Goal: Task Accomplishment & Management: Complete application form

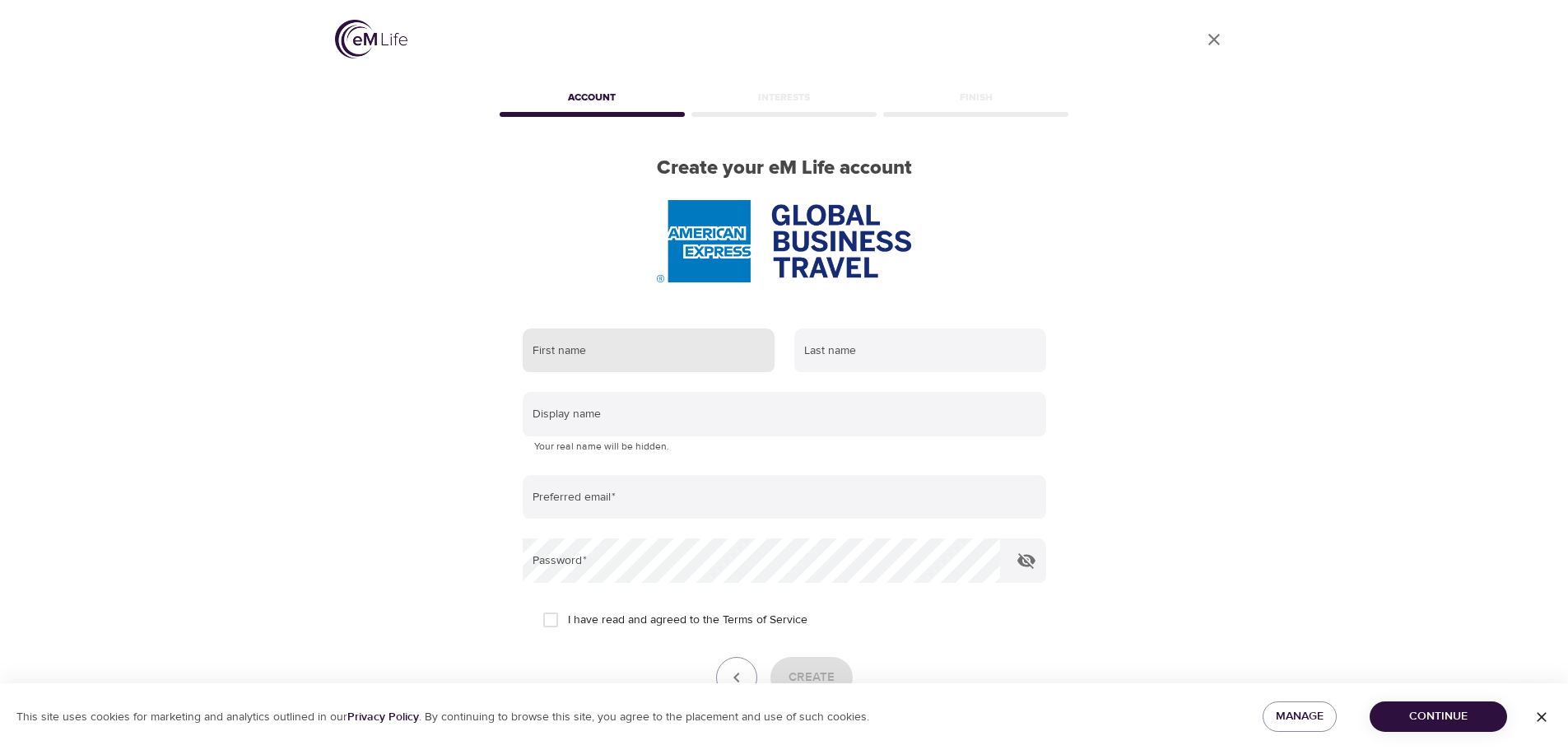
click at [635, 354] on input "text" at bounding box center [648, 350] width 252 height 45
type input "G"
click at [635, 354] on input "text" at bounding box center [648, 350] width 252 height 45
type input "Gibran"
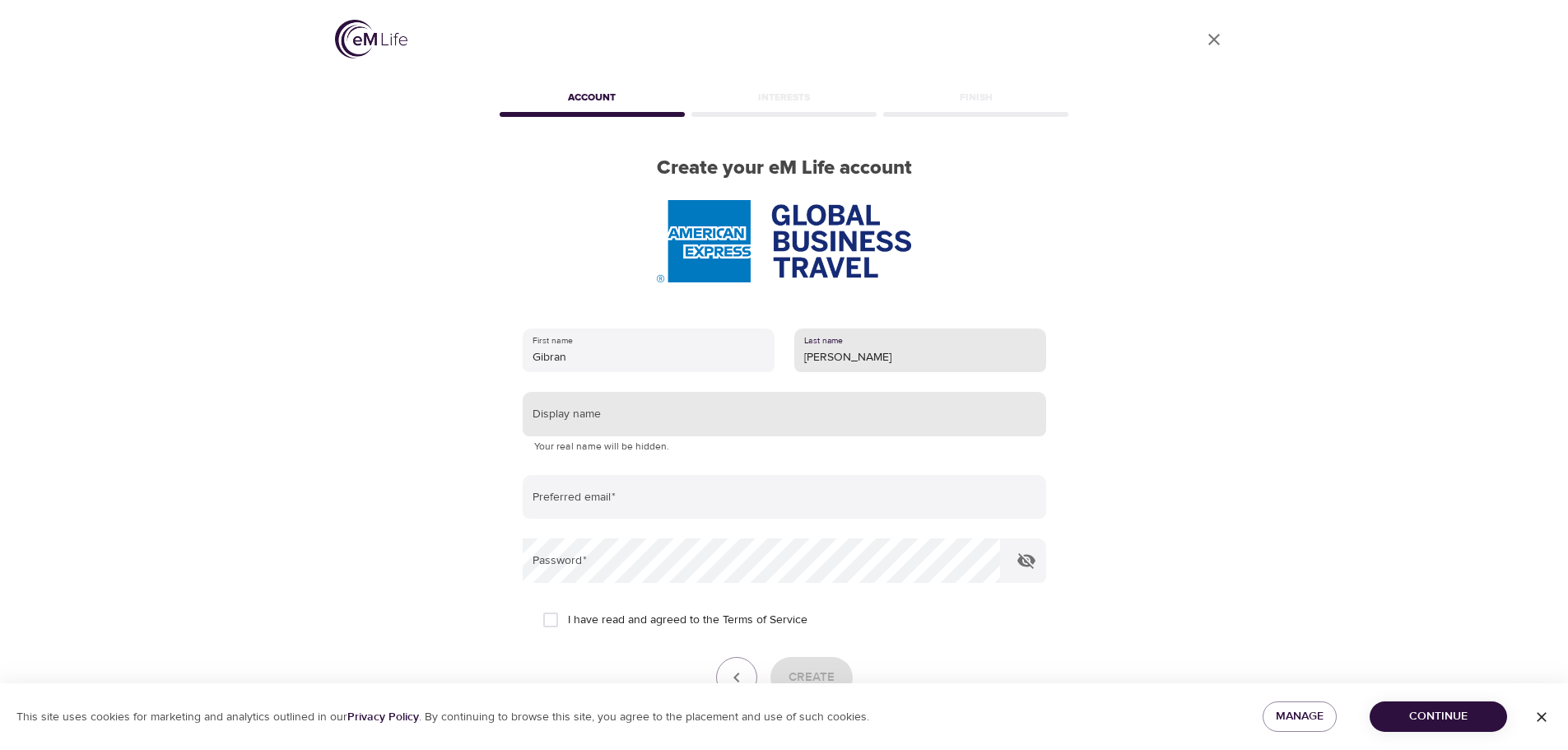
type input "[PERSON_NAME]"
click at [648, 411] on input "text" at bounding box center [784, 414] width 523 height 45
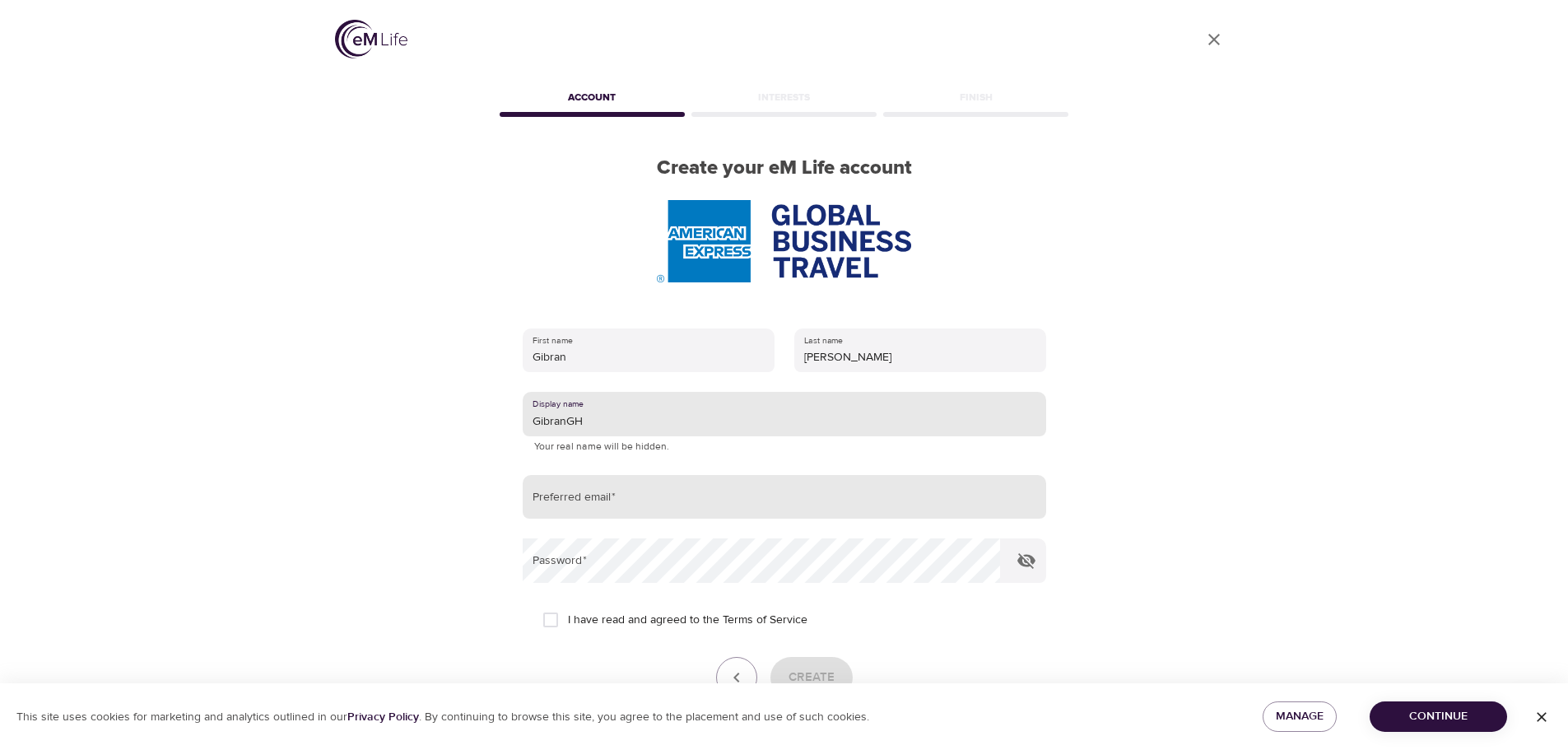
type input "GibranGH"
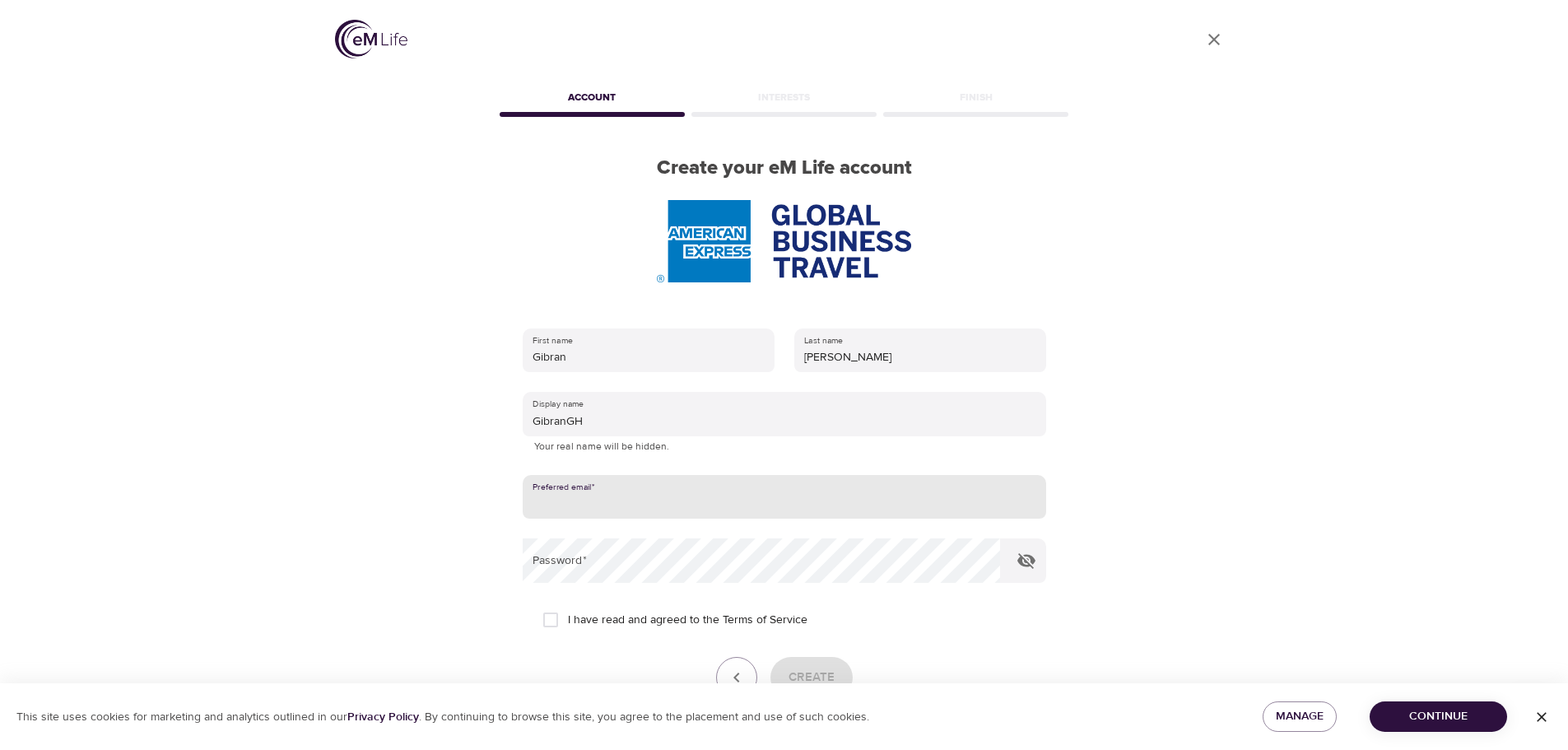
click at [581, 489] on input "email" at bounding box center [784, 497] width 523 height 45
type input "[EMAIL_ADDRESS][DOMAIN_NAME]"
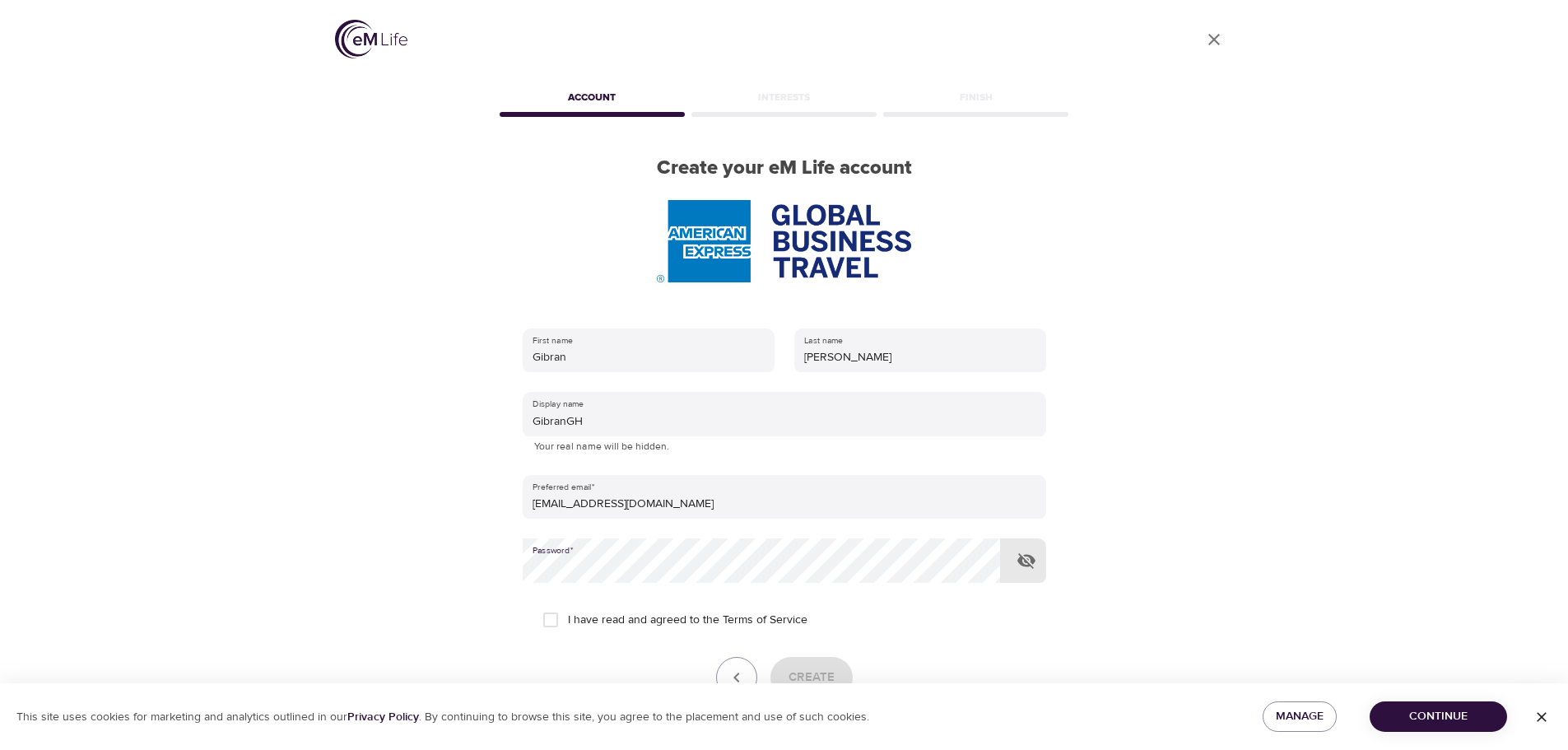
click at [1026, 563] on icon "button" at bounding box center [1026, 561] width 18 height 15
click at [563, 621] on input "I have read and agreed to the Terms of Service" at bounding box center [550, 620] width 34 height 34
checkbox input "true"
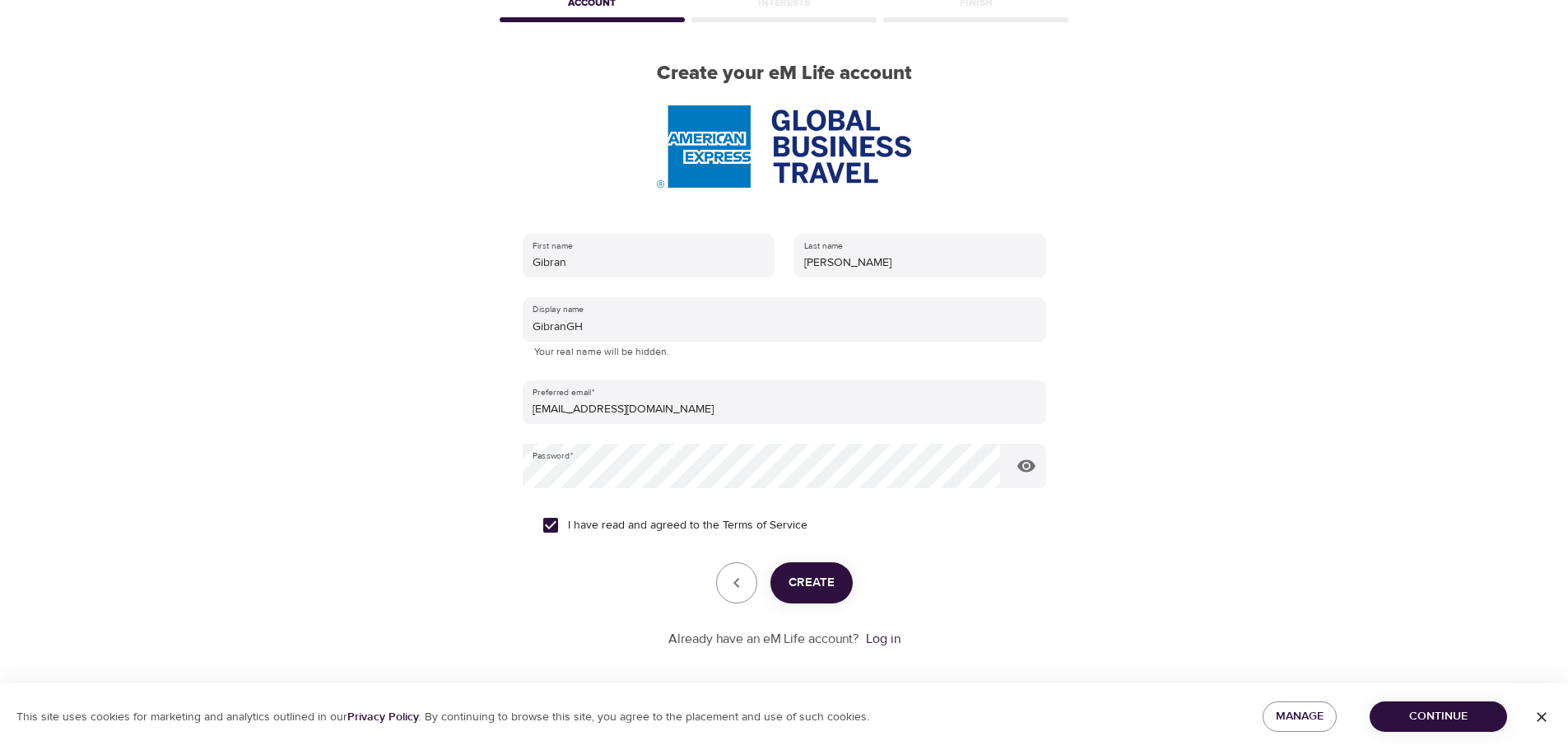
scroll to position [105, 0]
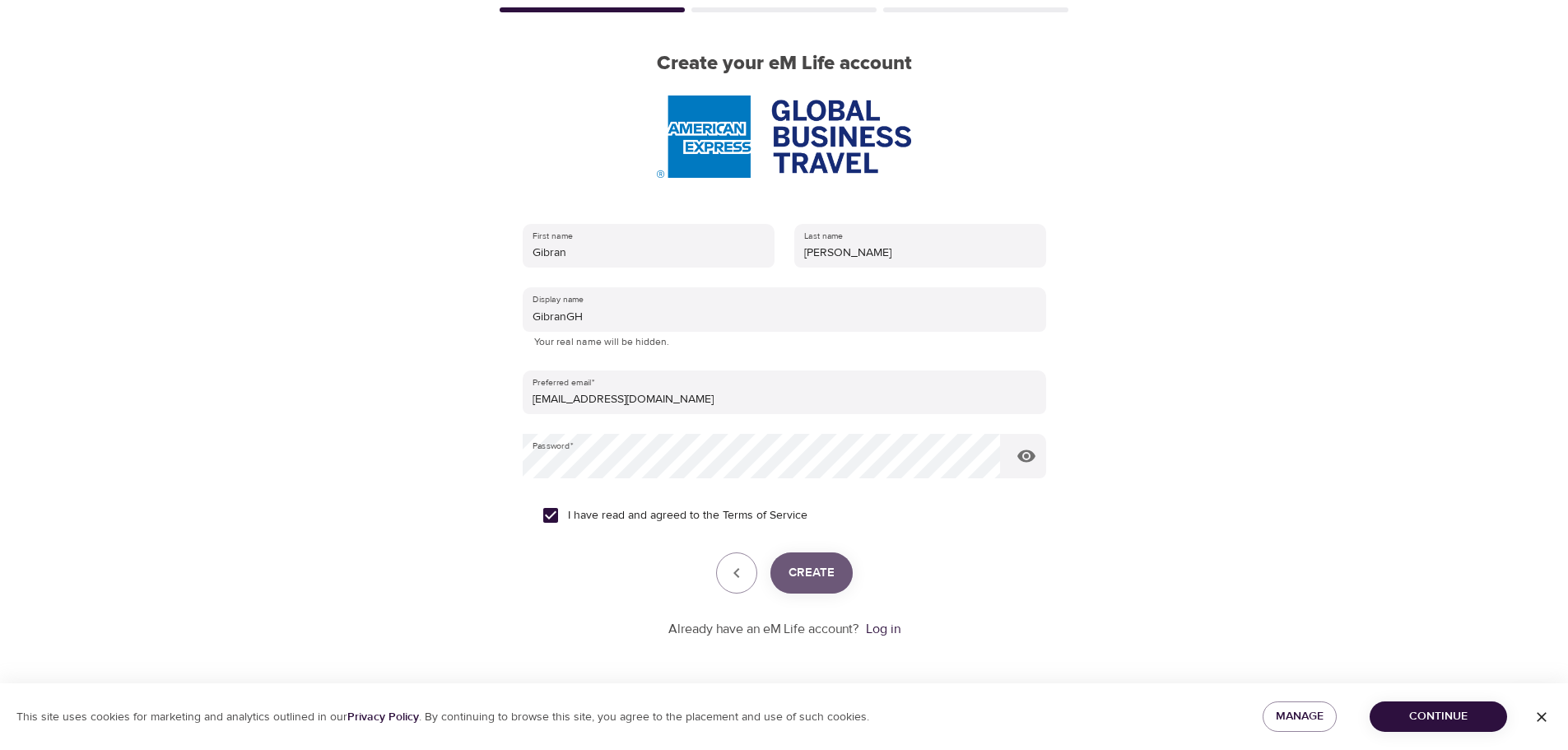
click at [815, 575] on span "Create" at bounding box center [812, 573] width 46 height 21
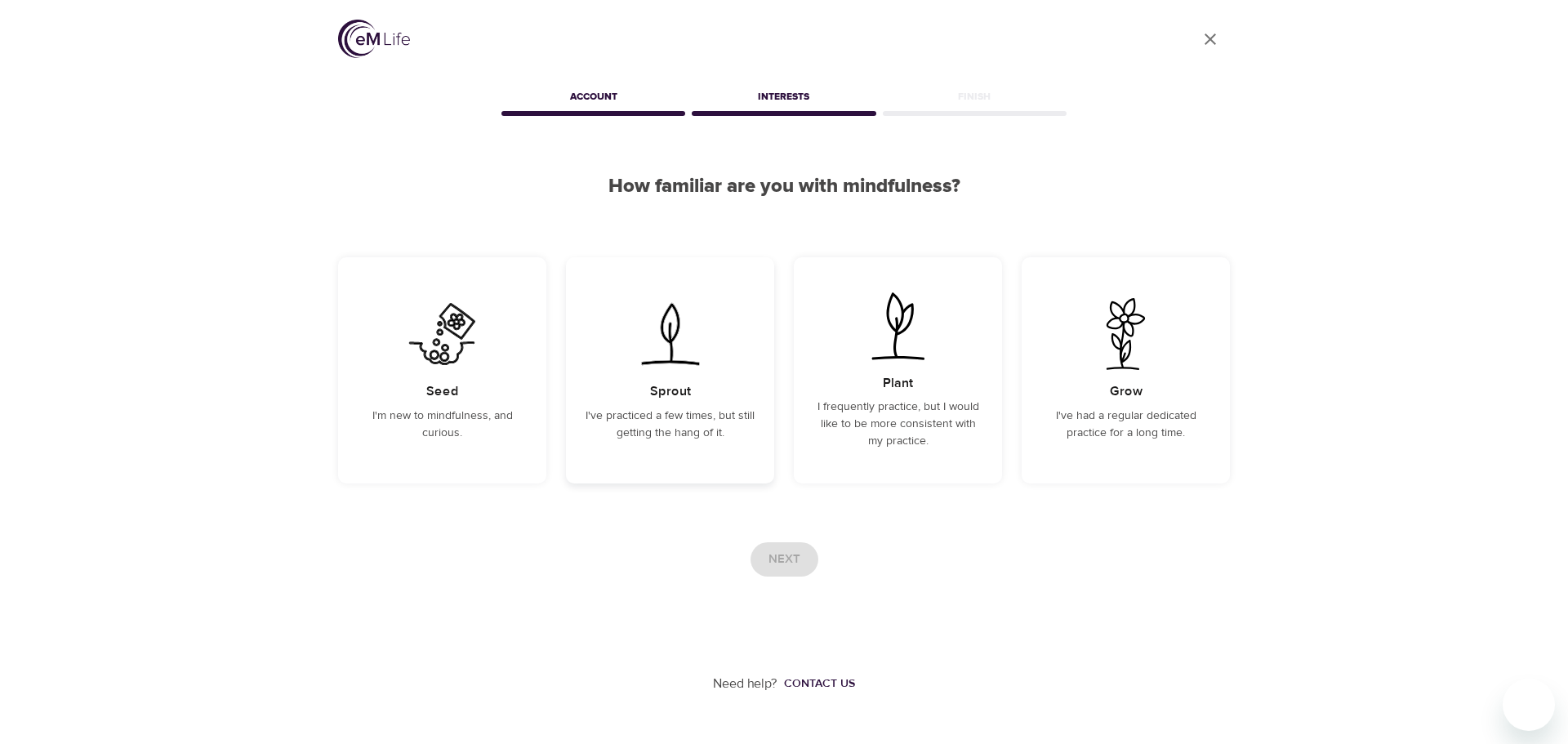
click at [649, 465] on div "Sprout I've practiced a few times, but still getting the hang of it." at bounding box center [669, 370] width 209 height 227
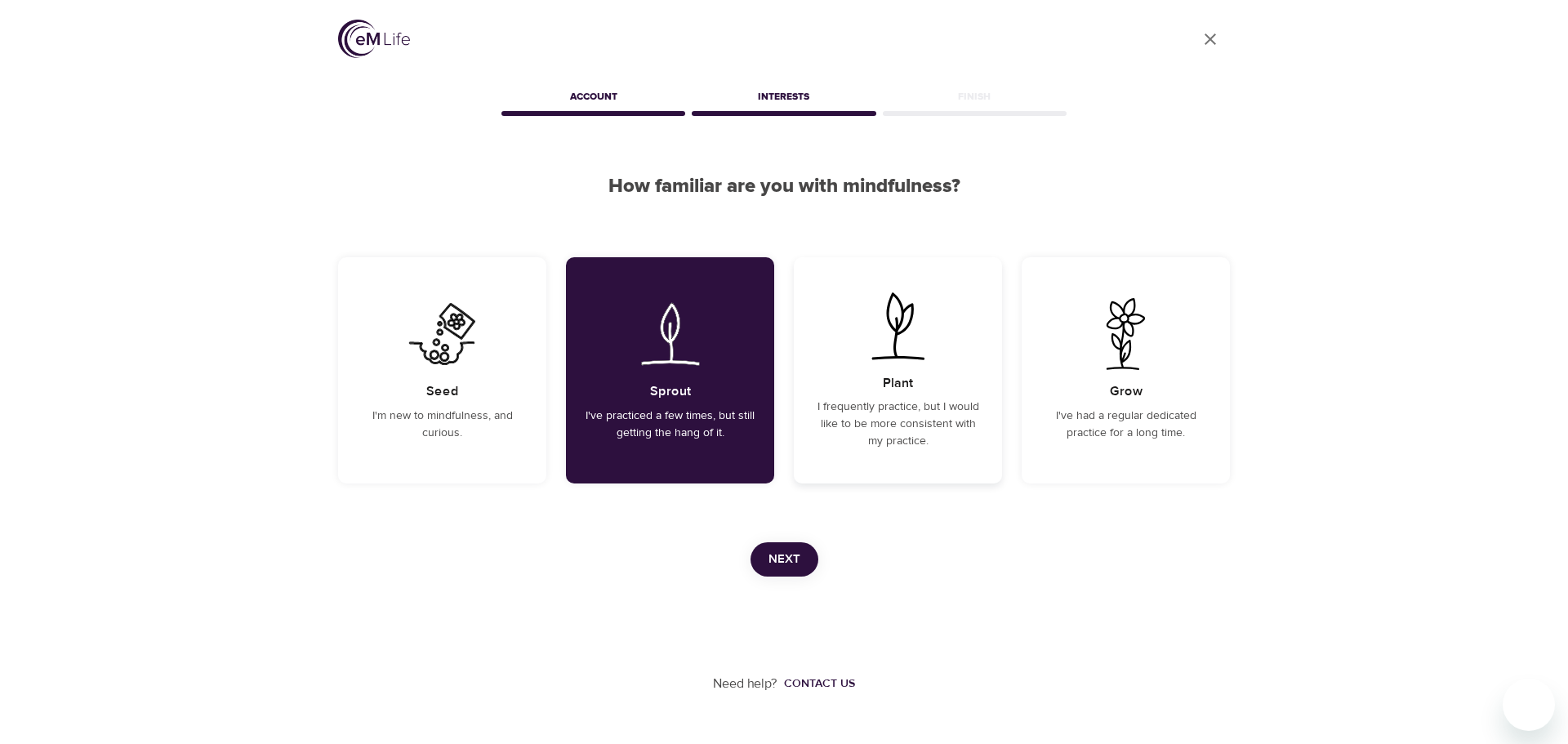
click at [884, 383] on h5 "Plant" at bounding box center [898, 383] width 30 height 17
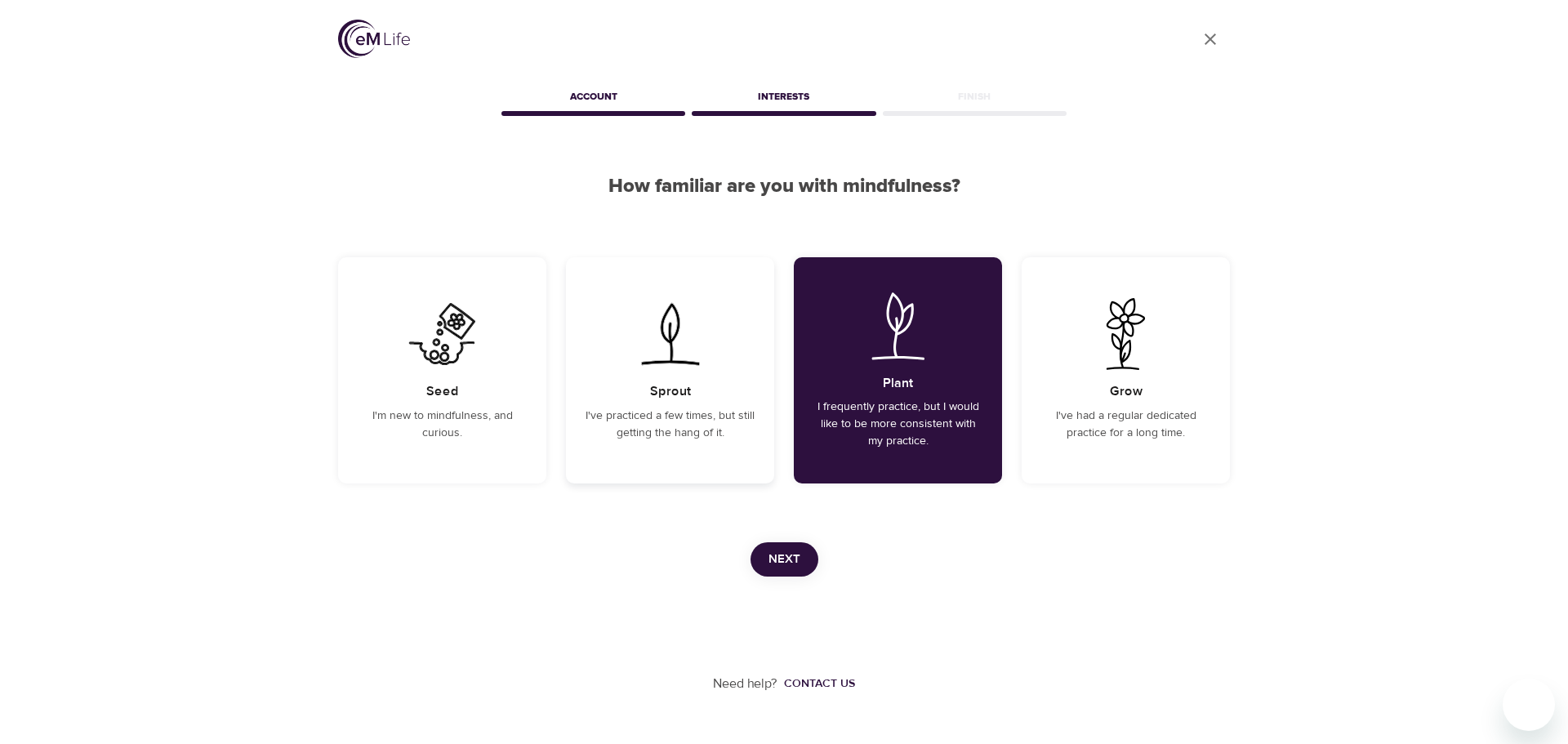
click at [613, 383] on div "Sprout I've practiced a few times, but still getting the hang of it." at bounding box center [669, 370] width 209 height 227
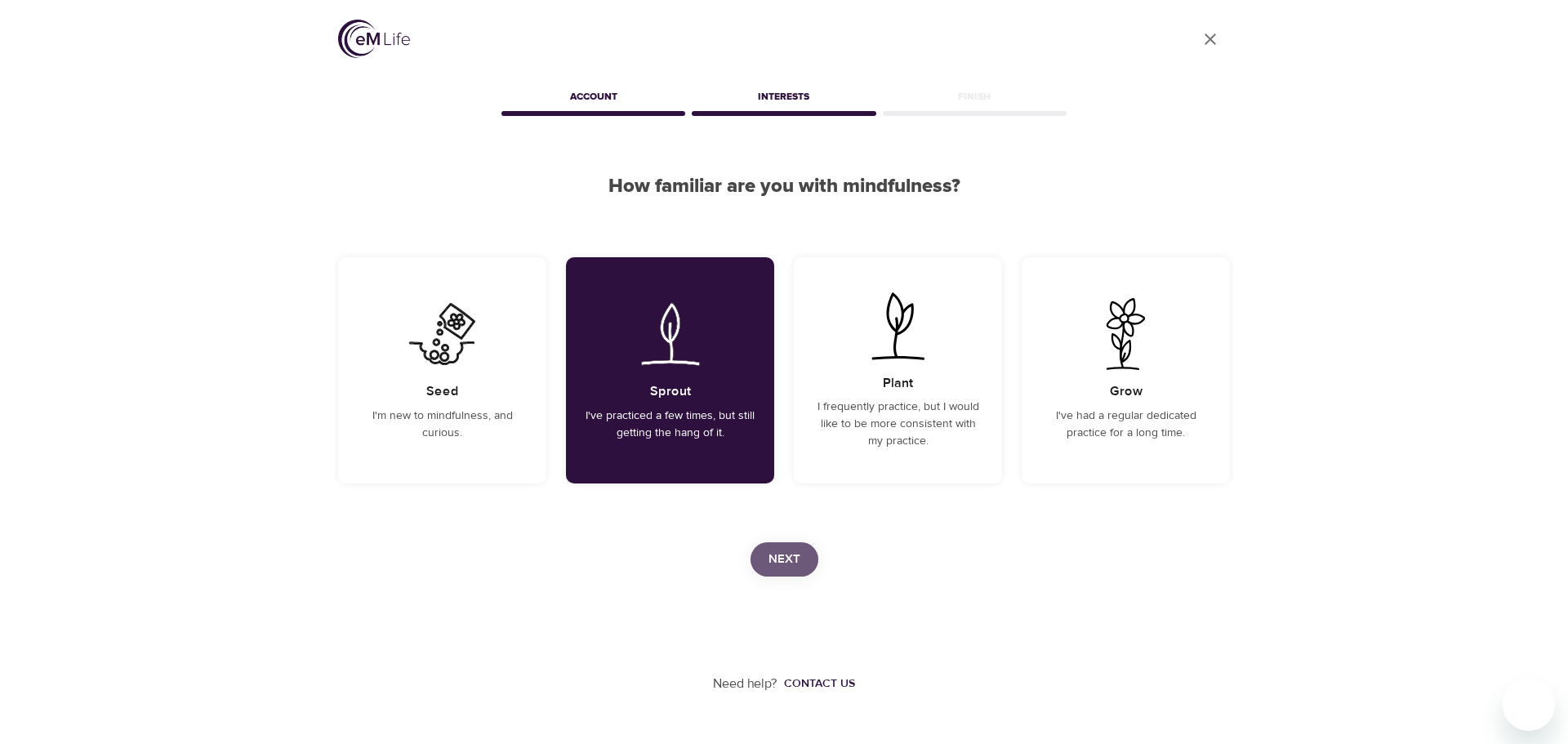
click at [802, 562] on button "Next" at bounding box center [784, 559] width 68 height 34
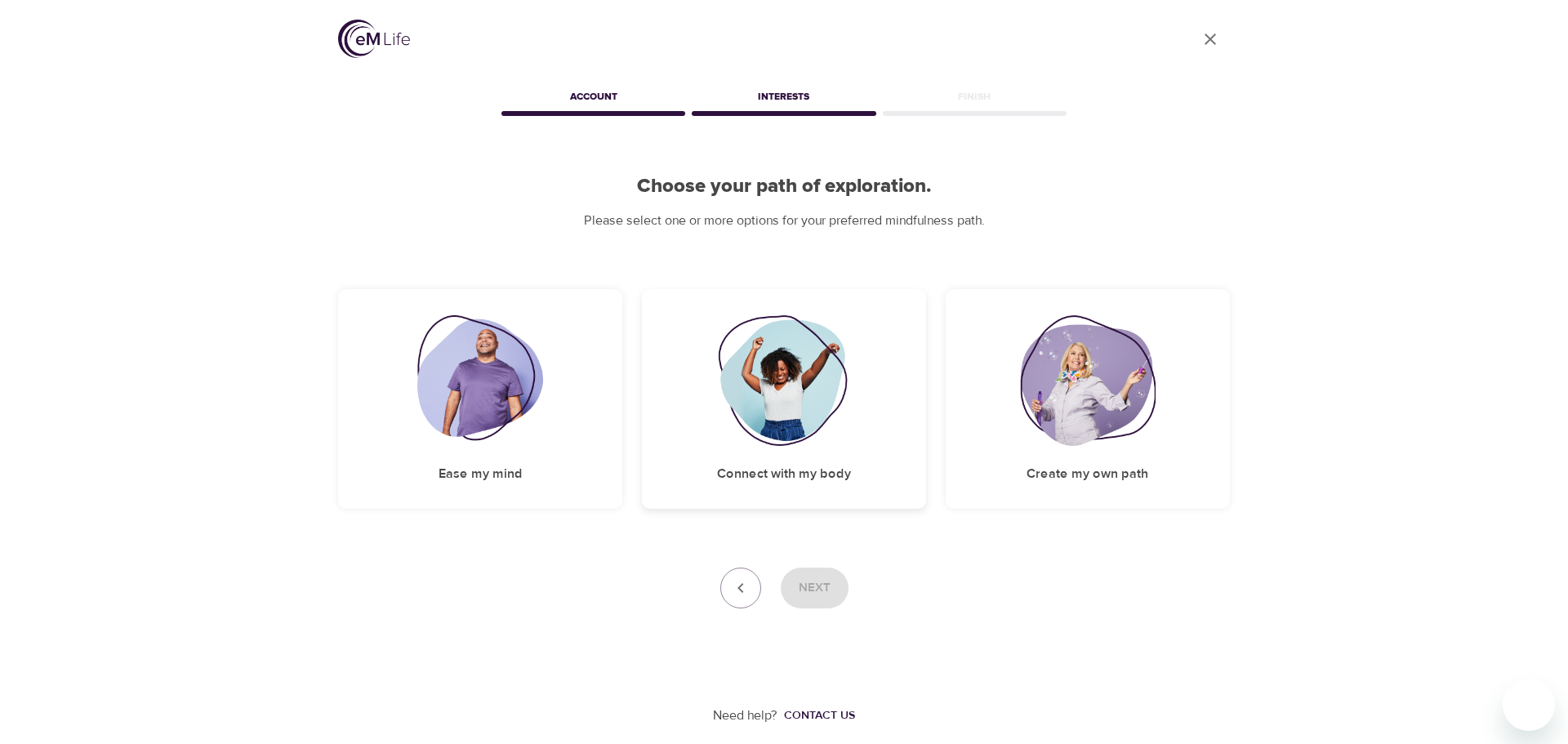
click at [743, 468] on h5 "Connect with my body" at bounding box center [784, 474] width 134 height 17
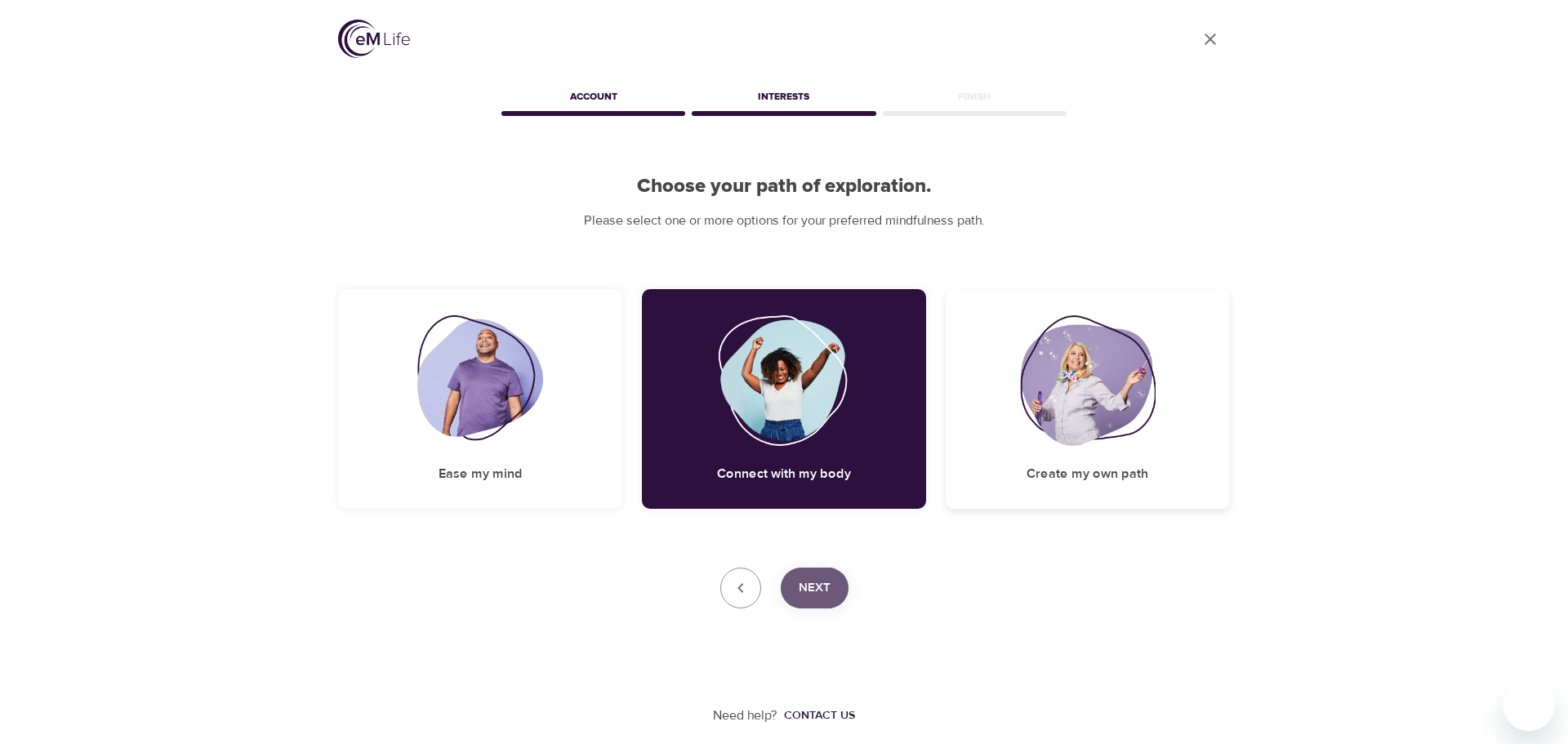
drag, startPoint x: 802, startPoint y: 588, endPoint x: 964, endPoint y: 485, distance: 192.0
click at [925, 509] on div "User Profile Account Interests Finish Choose your path of exploration. Please s…" at bounding box center [784, 363] width 931 height 725
click at [1031, 448] on div "Create my own path" at bounding box center [1087, 398] width 284 height 220
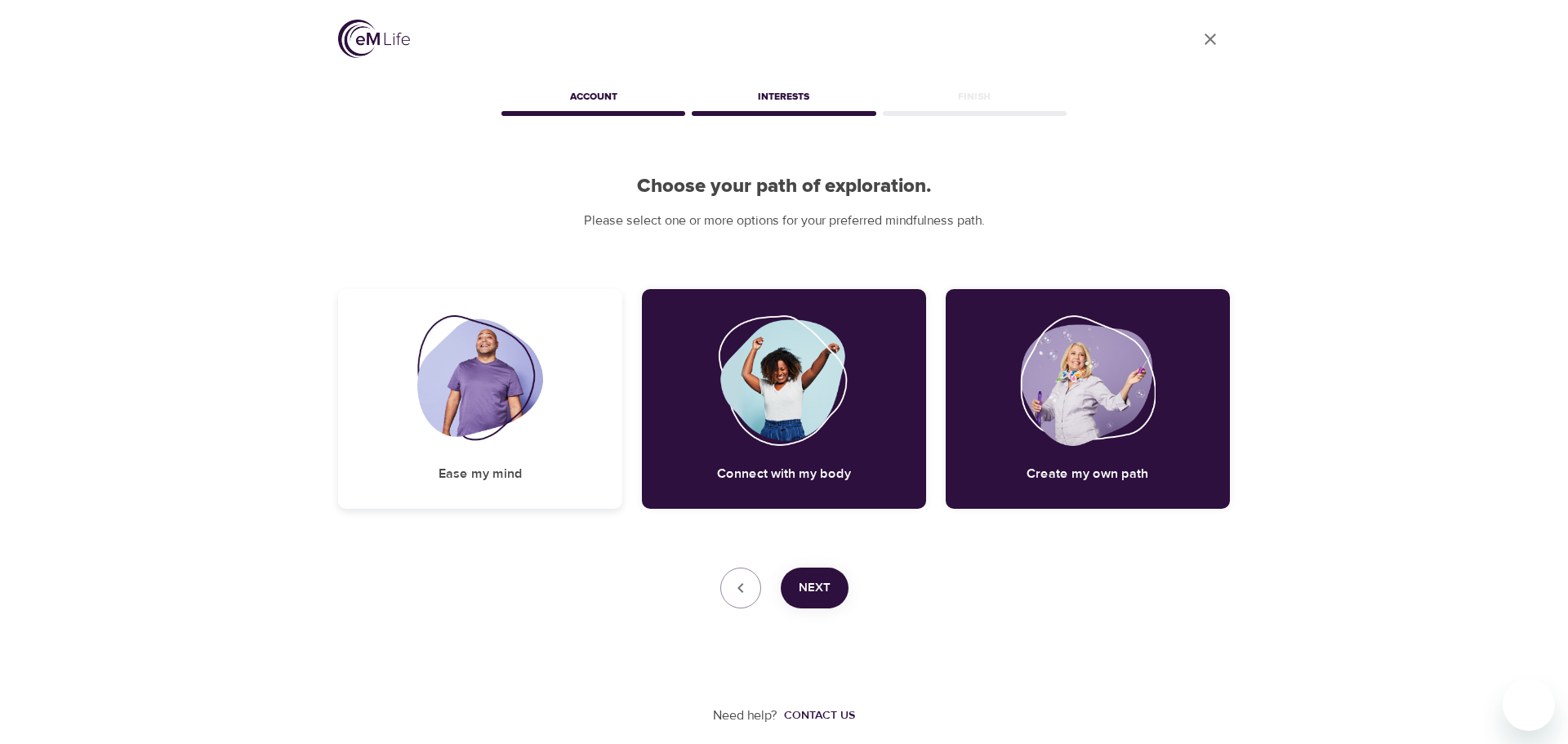
click at [437, 456] on div "Ease my mind" at bounding box center [480, 398] width 284 height 220
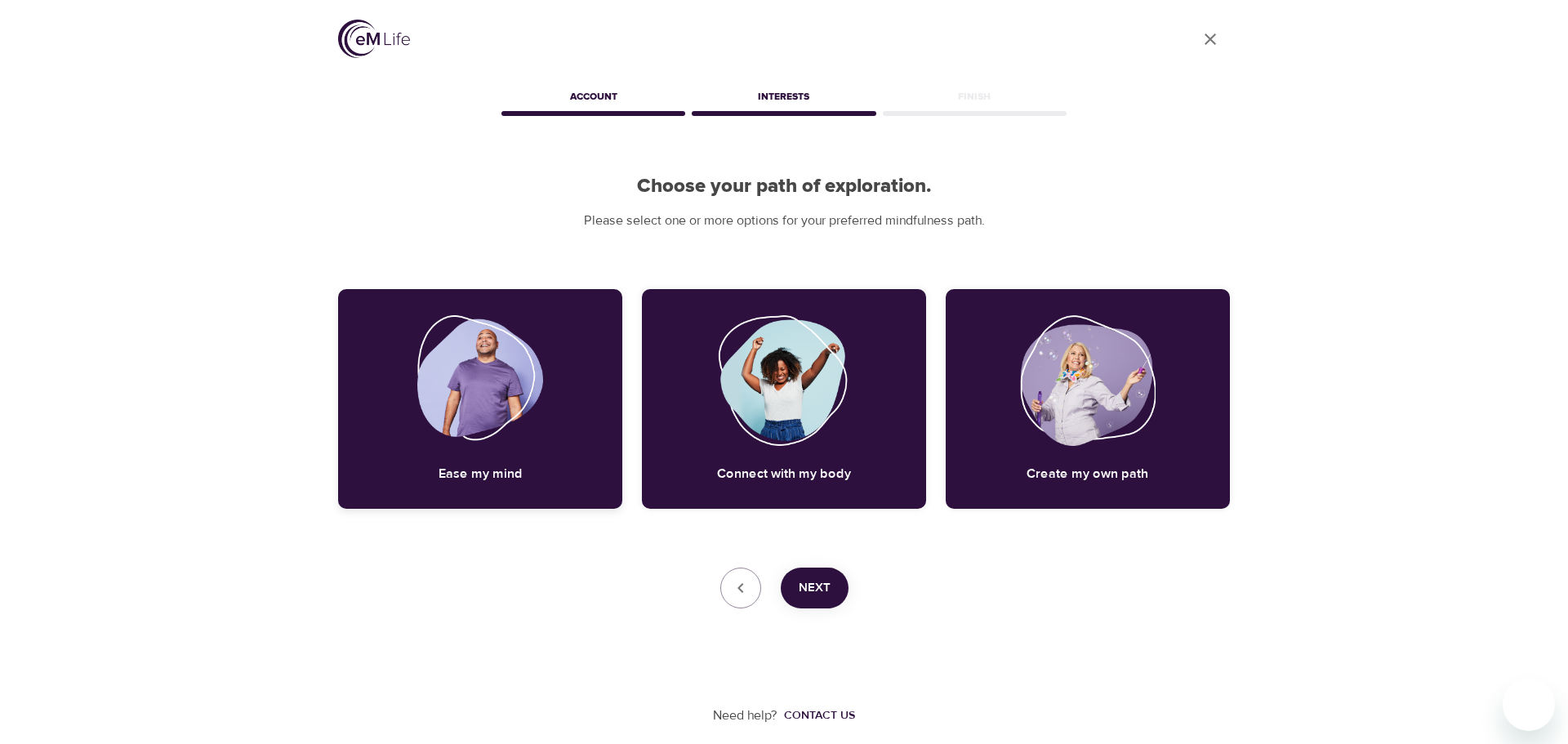
click at [441, 402] on img at bounding box center [481, 380] width 126 height 130
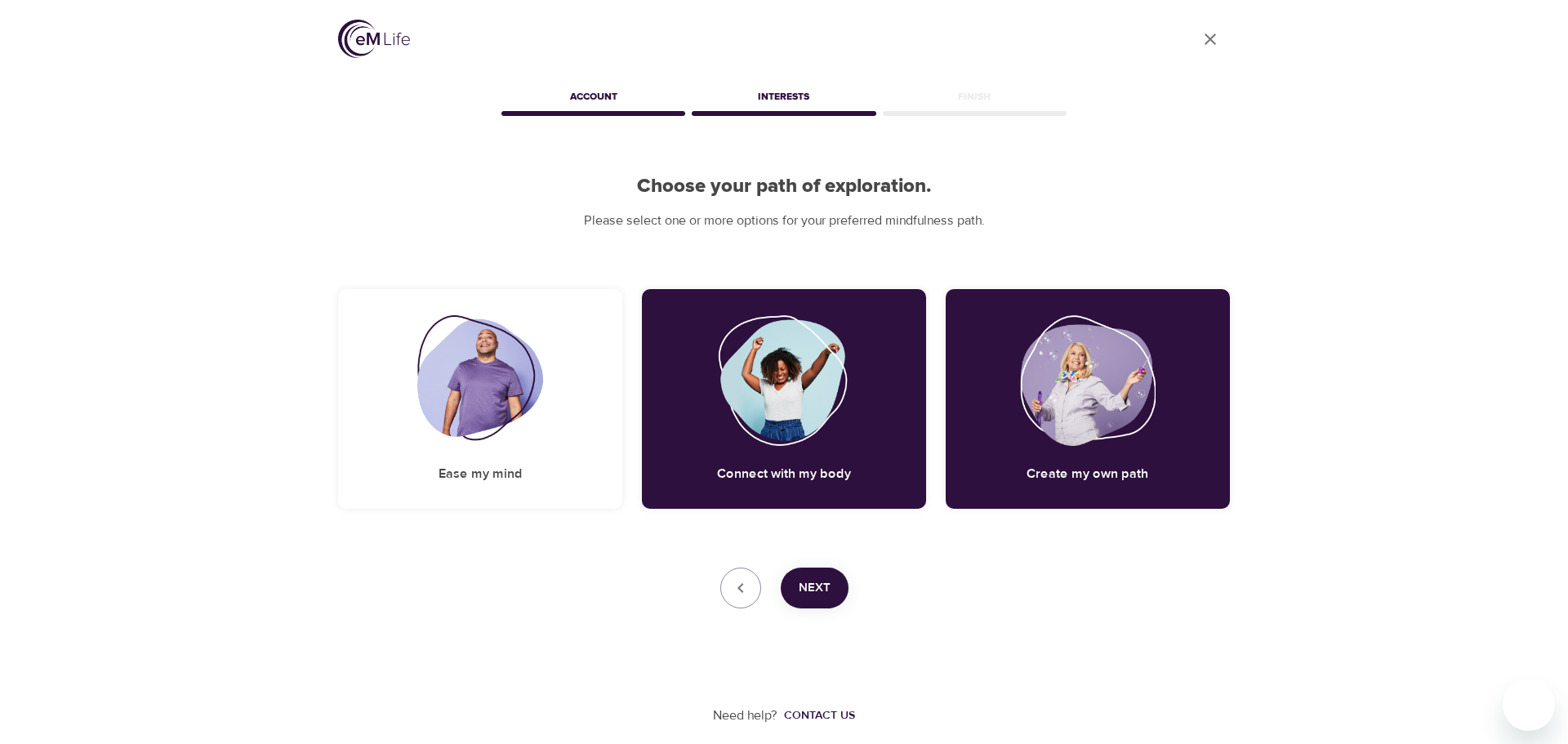
click at [836, 583] on button "Next" at bounding box center [815, 587] width 68 height 41
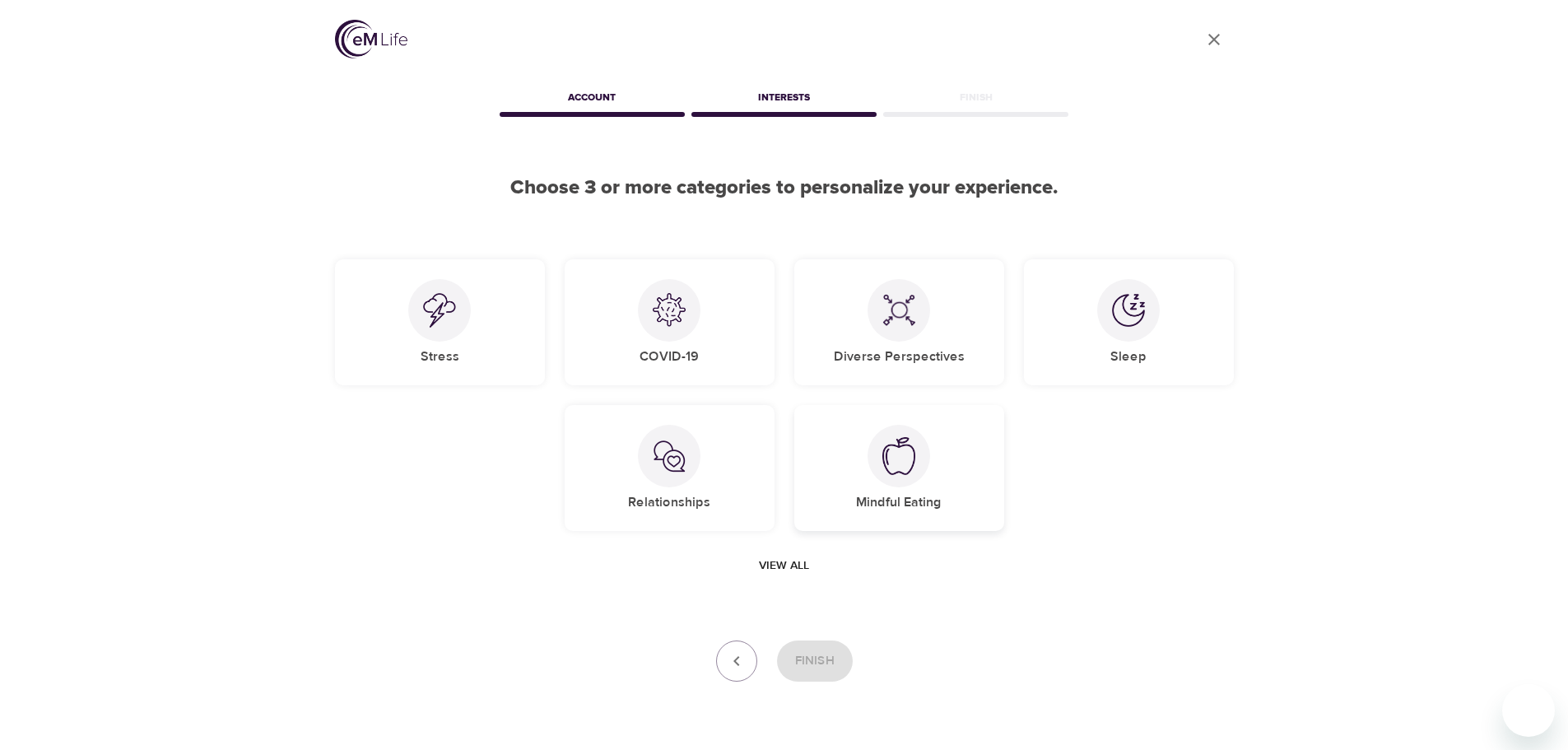
click at [868, 461] on div at bounding box center [899, 456] width 63 height 63
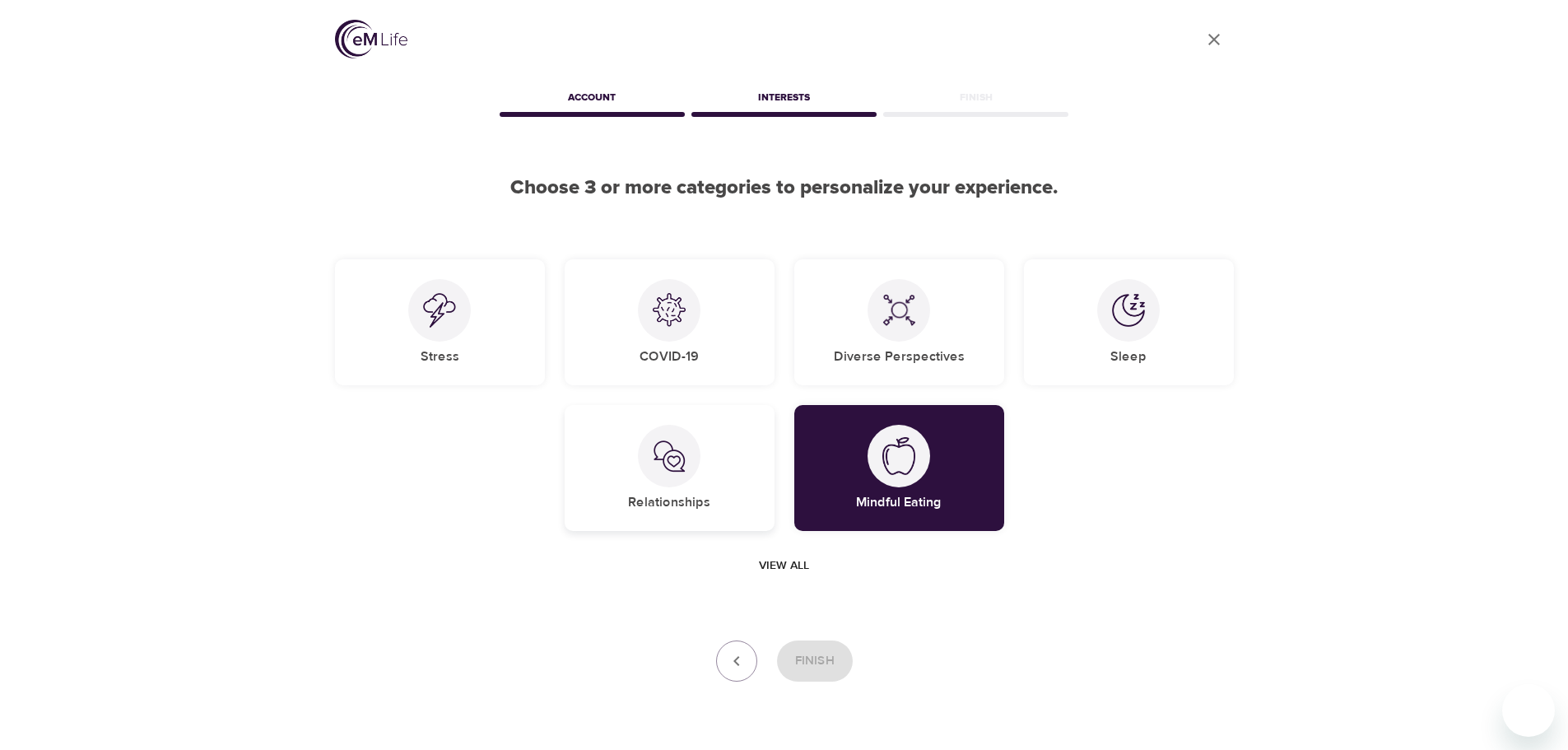
click at [722, 450] on div "Relationships" at bounding box center [669, 468] width 210 height 126
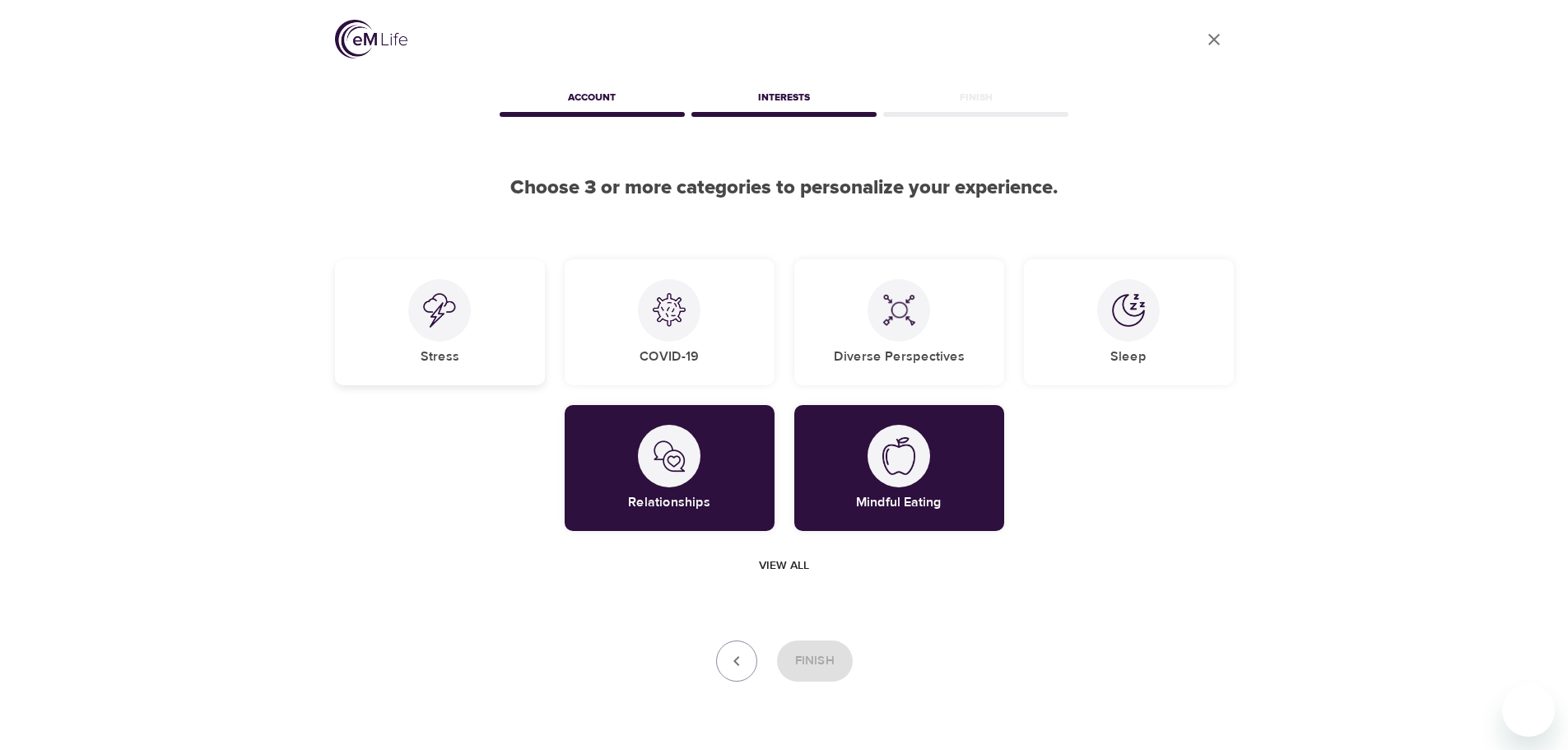
click at [500, 296] on div "Stress" at bounding box center [440, 322] width 210 height 126
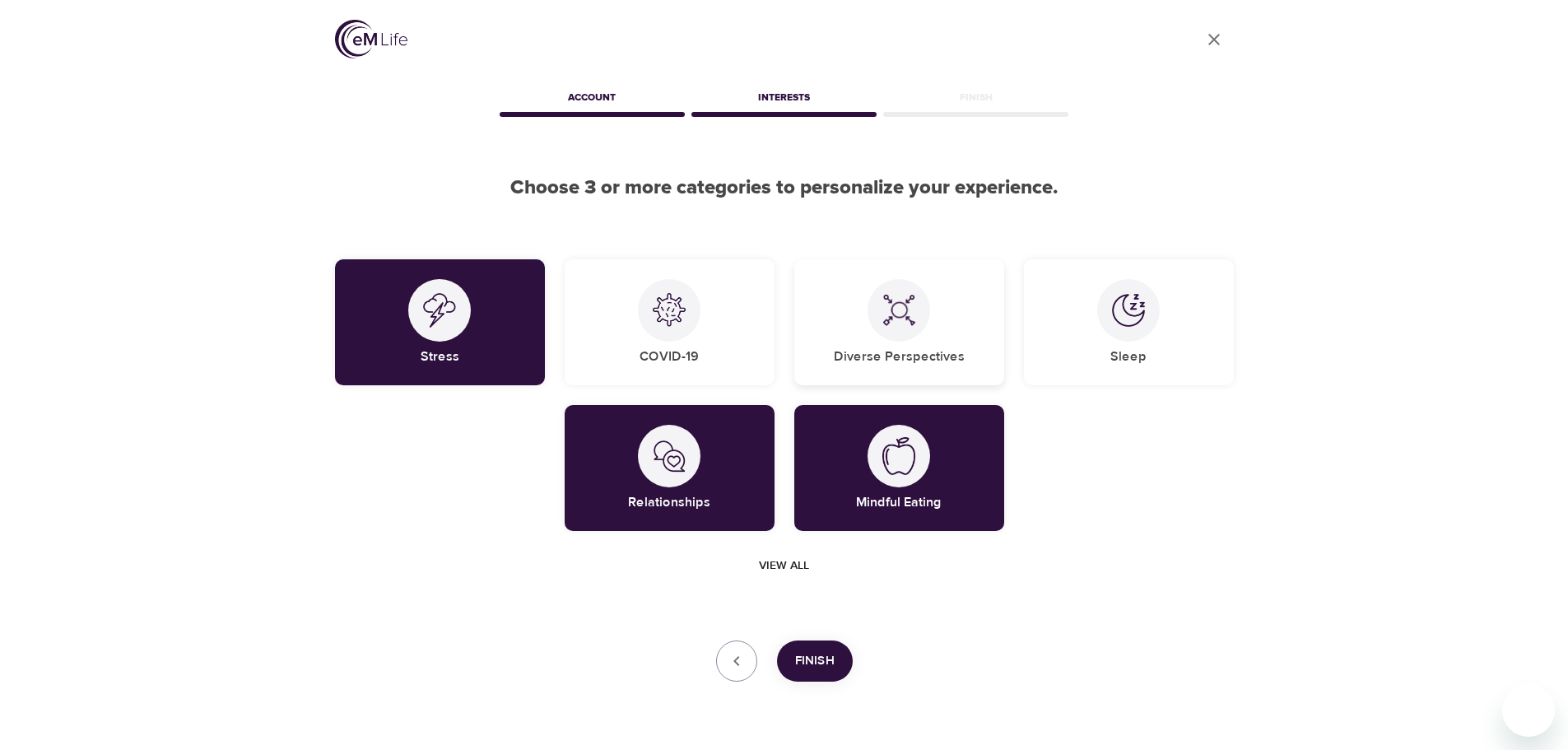
click at [919, 338] on div "Diverse Perspectives" at bounding box center [899, 322] width 210 height 126
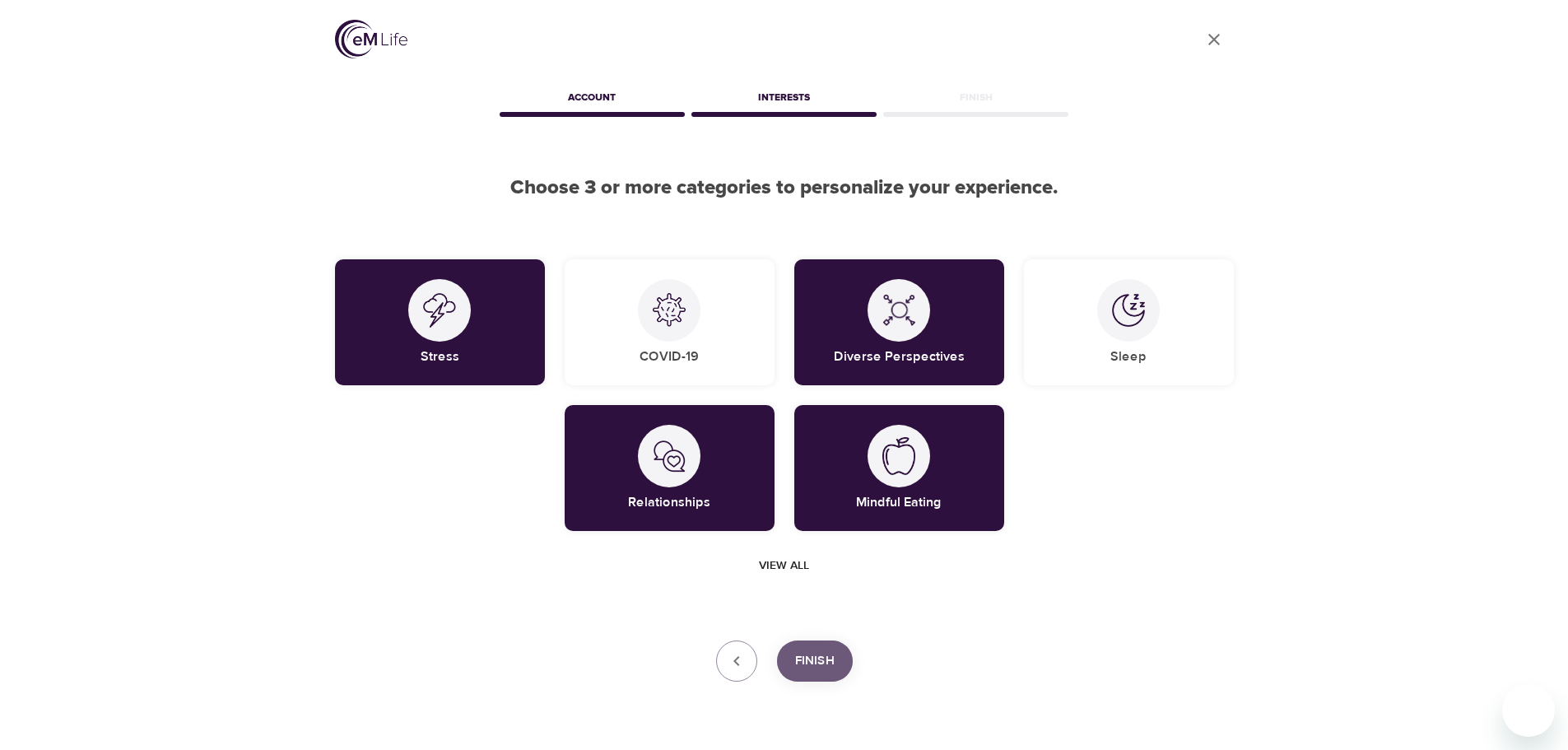
click at [815, 655] on span "Finish" at bounding box center [814, 661] width 40 height 21
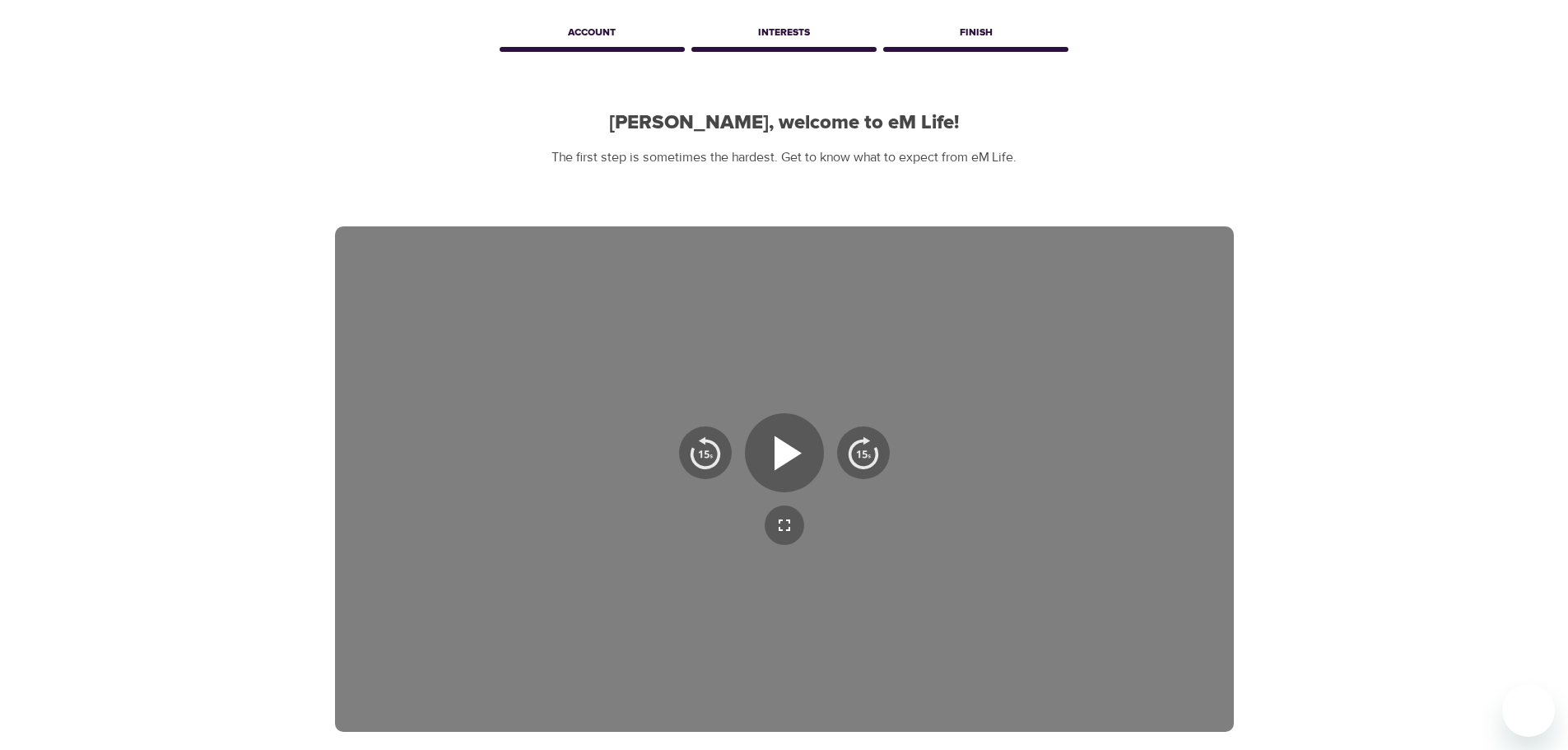
scroll to position [165, 0]
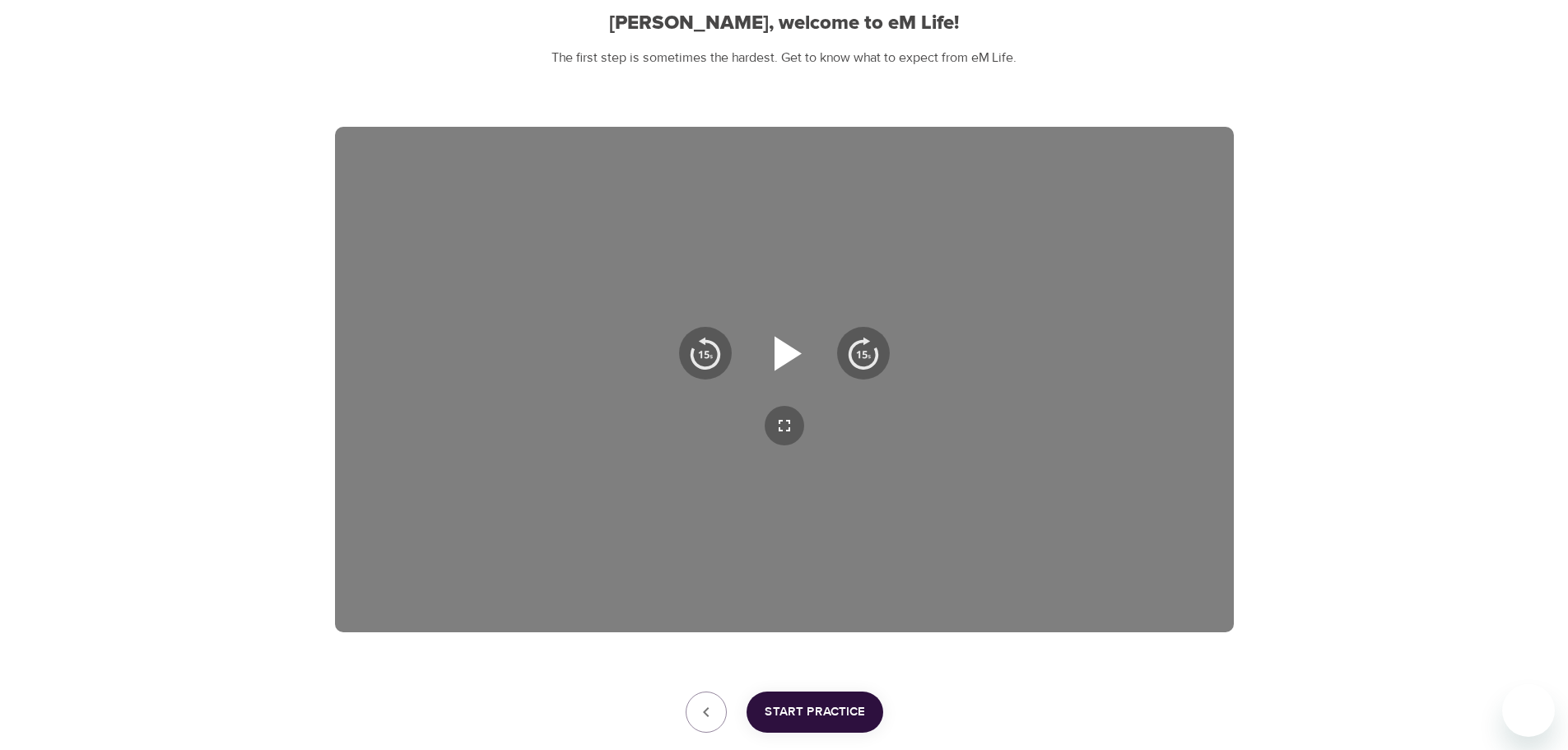
click at [777, 353] on icon "button" at bounding box center [788, 353] width 28 height 34
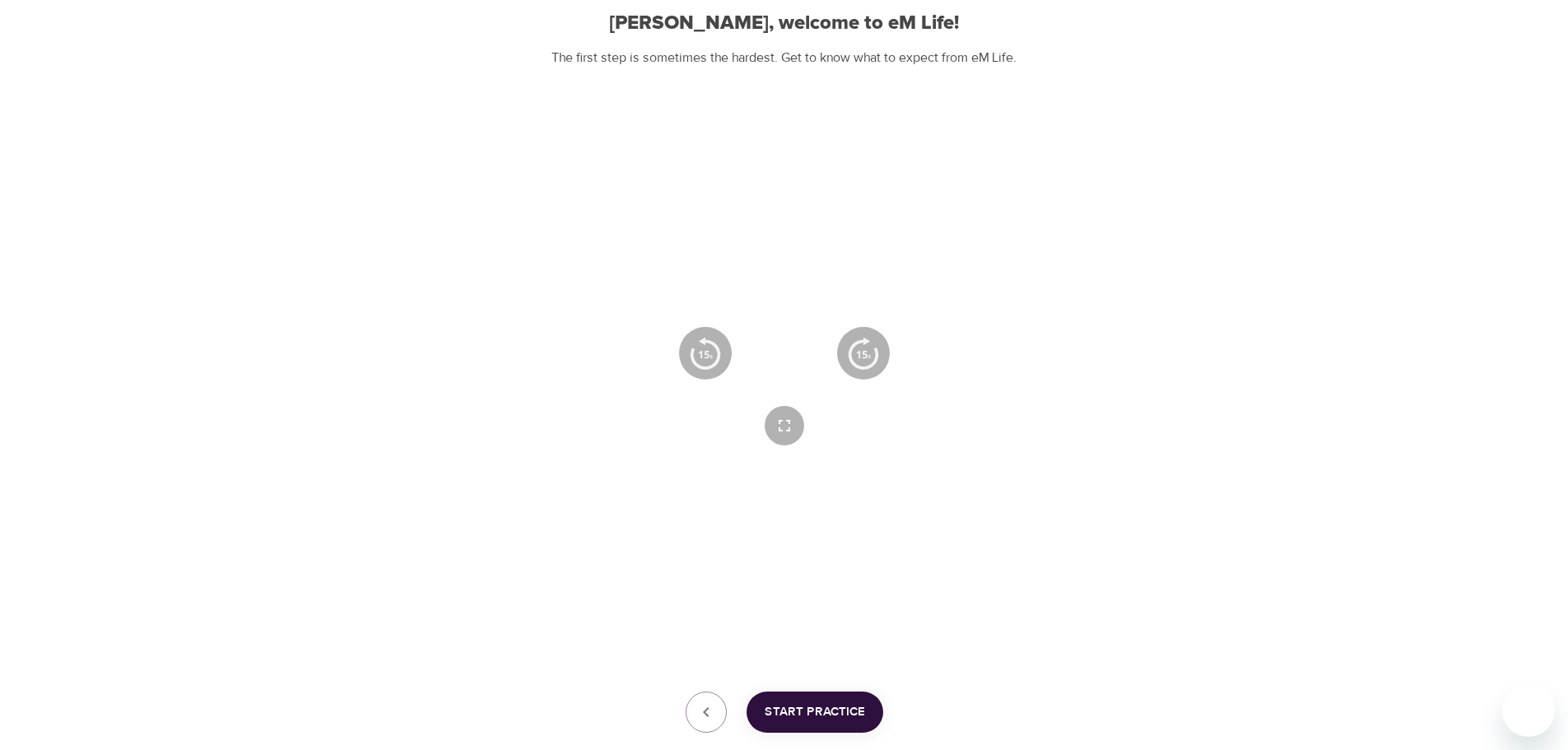
click at [807, 360] on icon "button" at bounding box center [784, 353] width 59 height 59
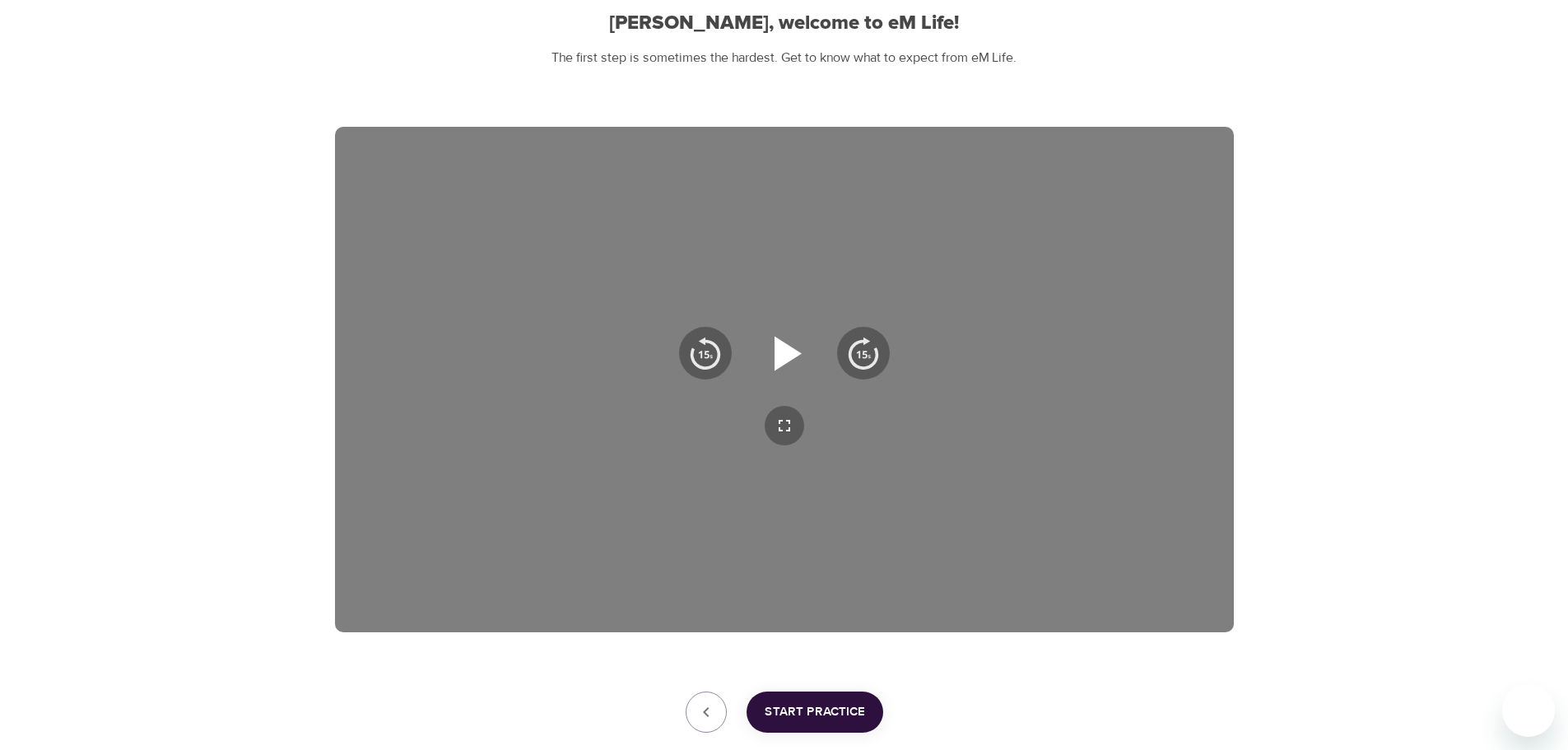
click at [786, 358] on icon "button" at bounding box center [788, 353] width 28 height 34
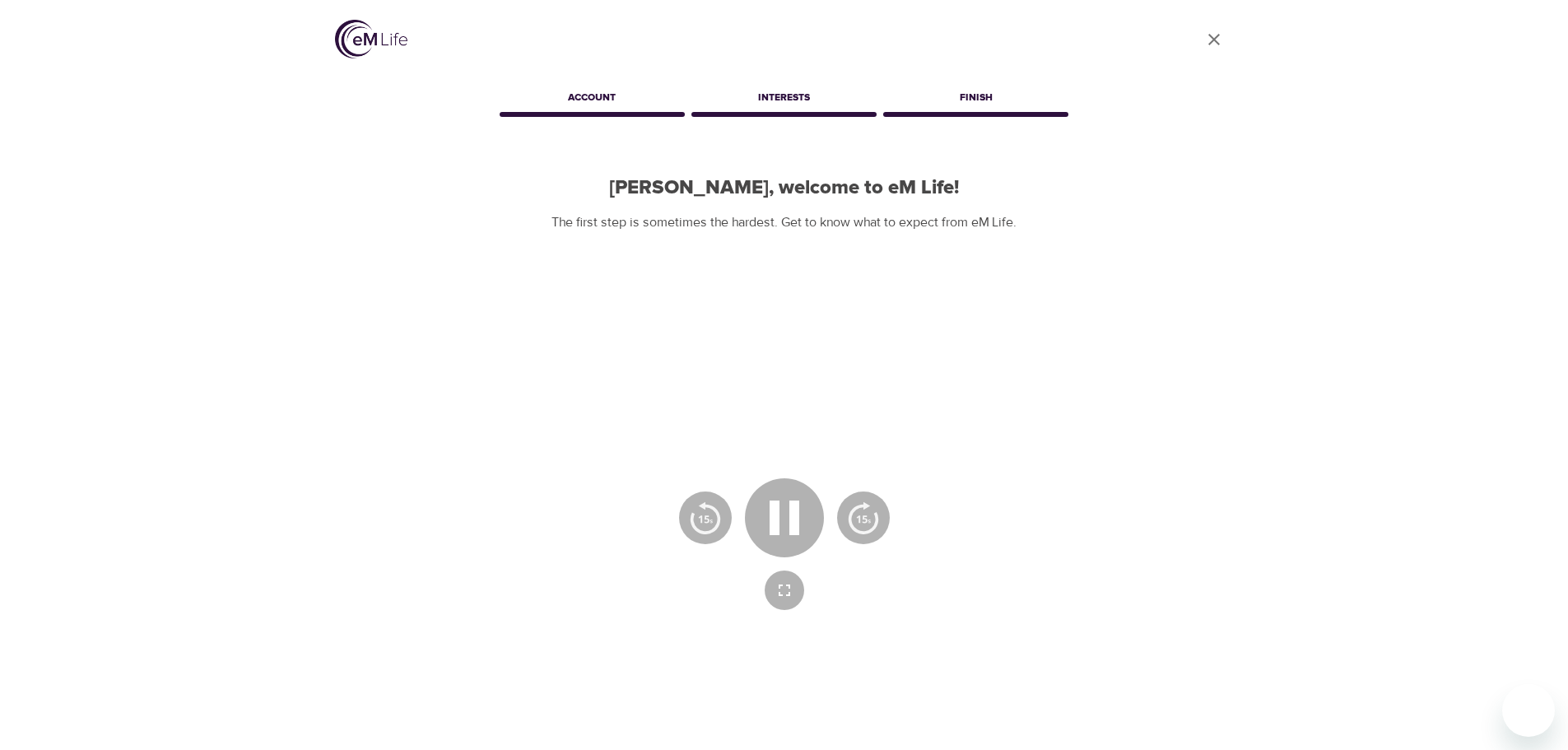
scroll to position [247, 0]
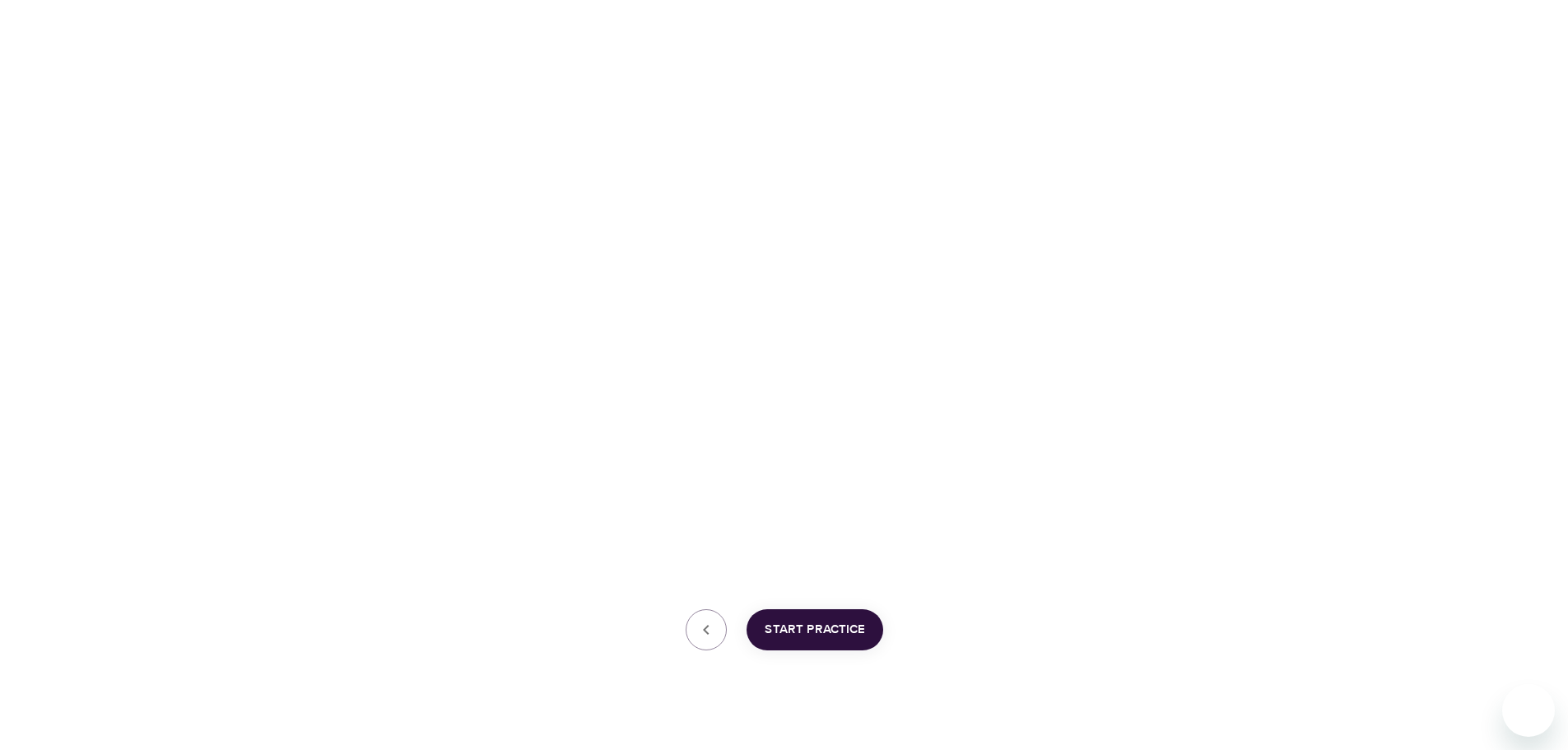
click at [781, 637] on span "Start Practice" at bounding box center [814, 629] width 101 height 21
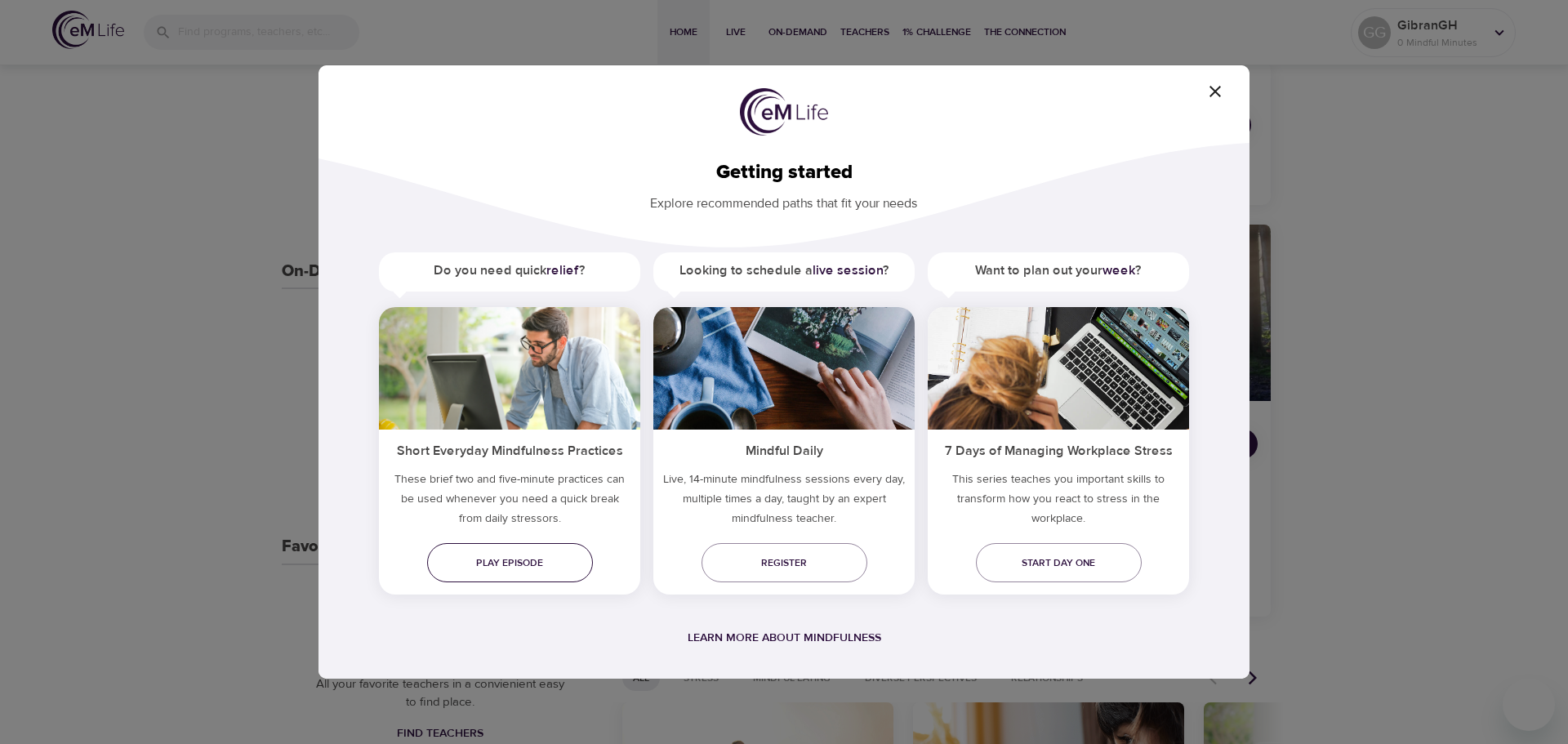
click at [545, 566] on span "Play episode" at bounding box center [510, 563] width 140 height 17
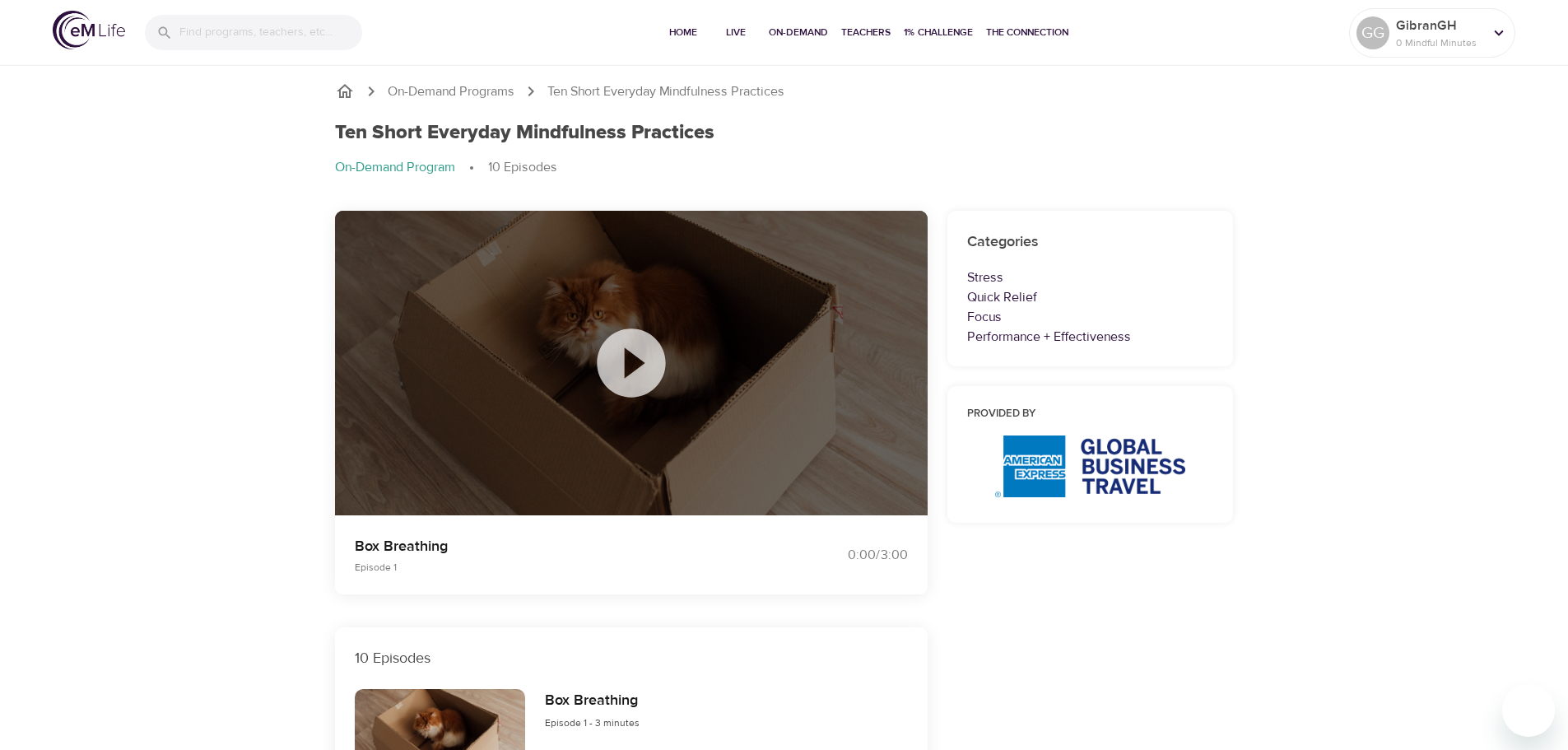
click at [629, 355] on icon at bounding box center [631, 363] width 82 height 82
